Goal: Task Accomplishment & Management: Use online tool/utility

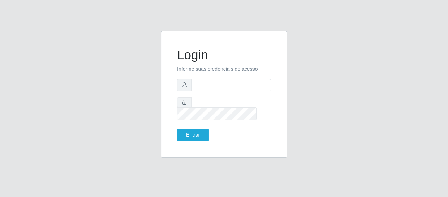
click at [210, 90] on input "text" at bounding box center [231, 85] width 80 height 13
click at [210, 91] on input "text" at bounding box center [231, 85] width 80 height 13
click at [212, 90] on input "text" at bounding box center [231, 85] width 80 height 13
click at [212, 91] on input "text" at bounding box center [231, 85] width 80 height 13
click at [263, 90] on input "text" at bounding box center [231, 85] width 80 height 13
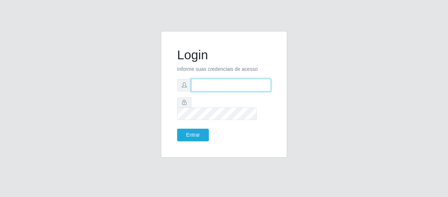
click at [211, 91] on input "text" at bounding box center [231, 85] width 80 height 13
click at [212, 91] on input "text" at bounding box center [231, 85] width 80 height 13
drag, startPoint x: 212, startPoint y: 91, endPoint x: 346, endPoint y: 88, distance: 134.0
click at [346, 87] on div "Login Informe suas credenciais de acesso Entrar" at bounding box center [223, 98] width 411 height 135
click at [207, 91] on input "text" at bounding box center [231, 85] width 80 height 13
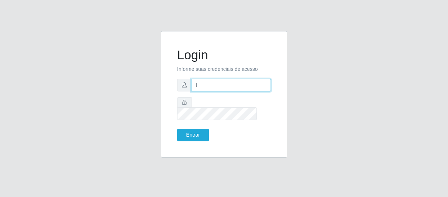
type input "[EMAIL_ADDRESS][DOMAIN_NAME]"
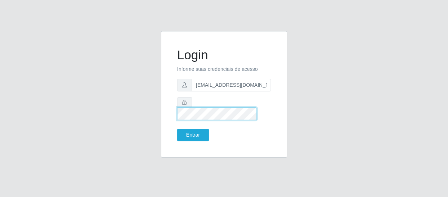
click at [177, 128] on button "Entrar" at bounding box center [193, 134] width 32 height 13
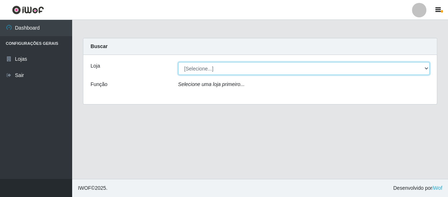
click at [426, 66] on select "[Selecione...] SuperFácil Atacado - São Gonçalo do Amarante" at bounding box center [304, 68] width 252 height 13
select select "408"
click at [178, 62] on select "[Selecione...] SuperFácil Atacado - São Gonçalo do Amarante" at bounding box center [304, 68] width 252 height 13
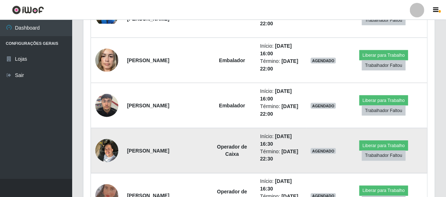
scroll to position [150, 352]
